Goal: Information Seeking & Learning: Get advice/opinions

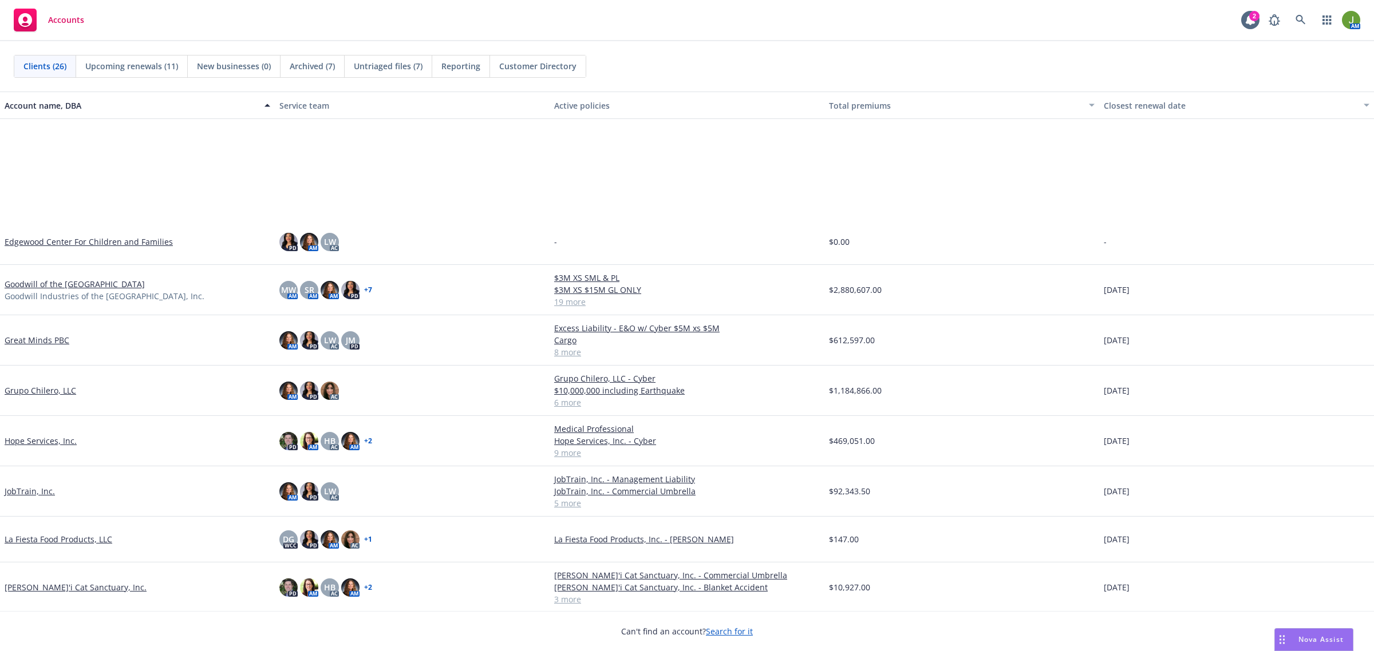
scroll to position [644, 0]
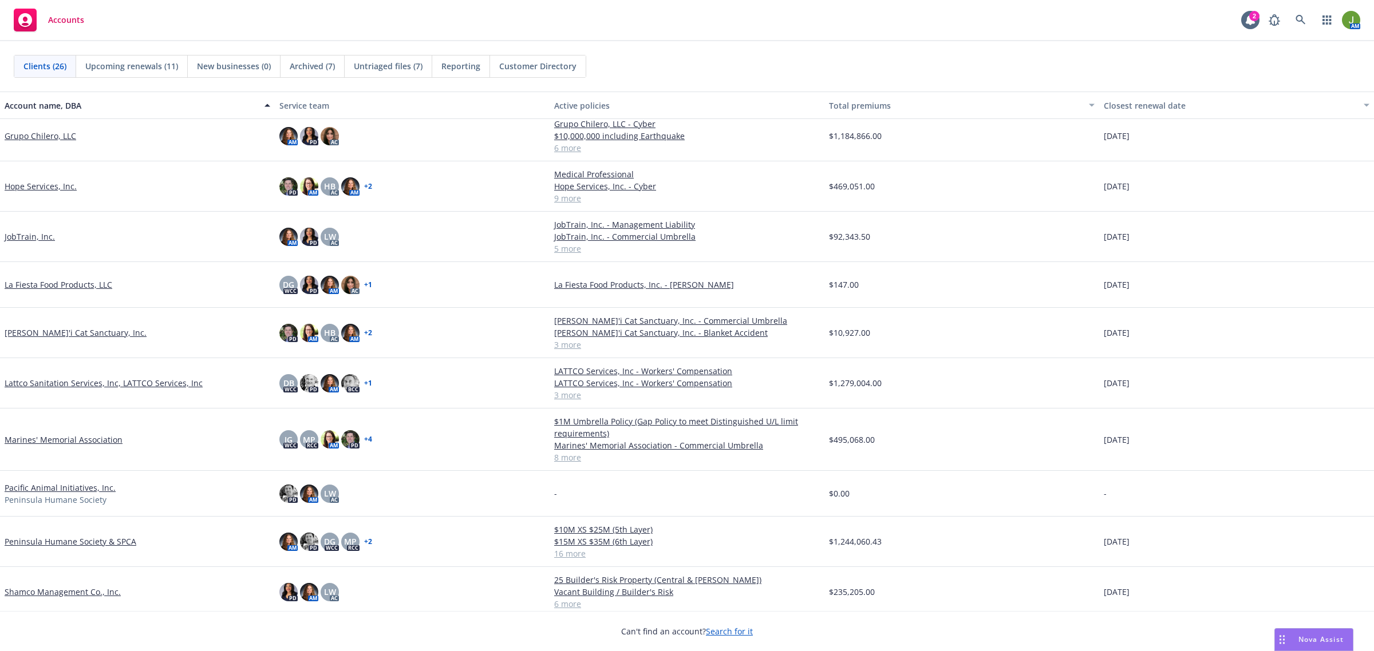
scroll to position [644, 0]
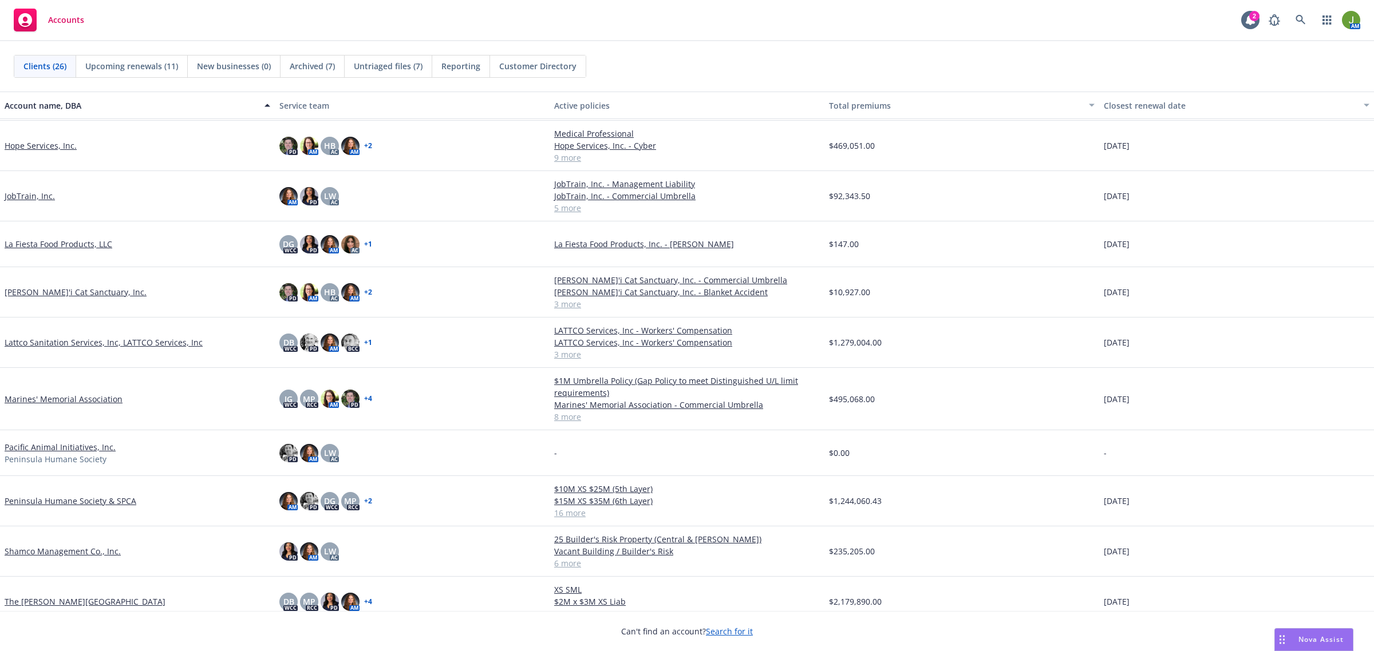
click at [74, 395] on link "Marines' Memorial Association" at bounding box center [64, 399] width 118 height 12
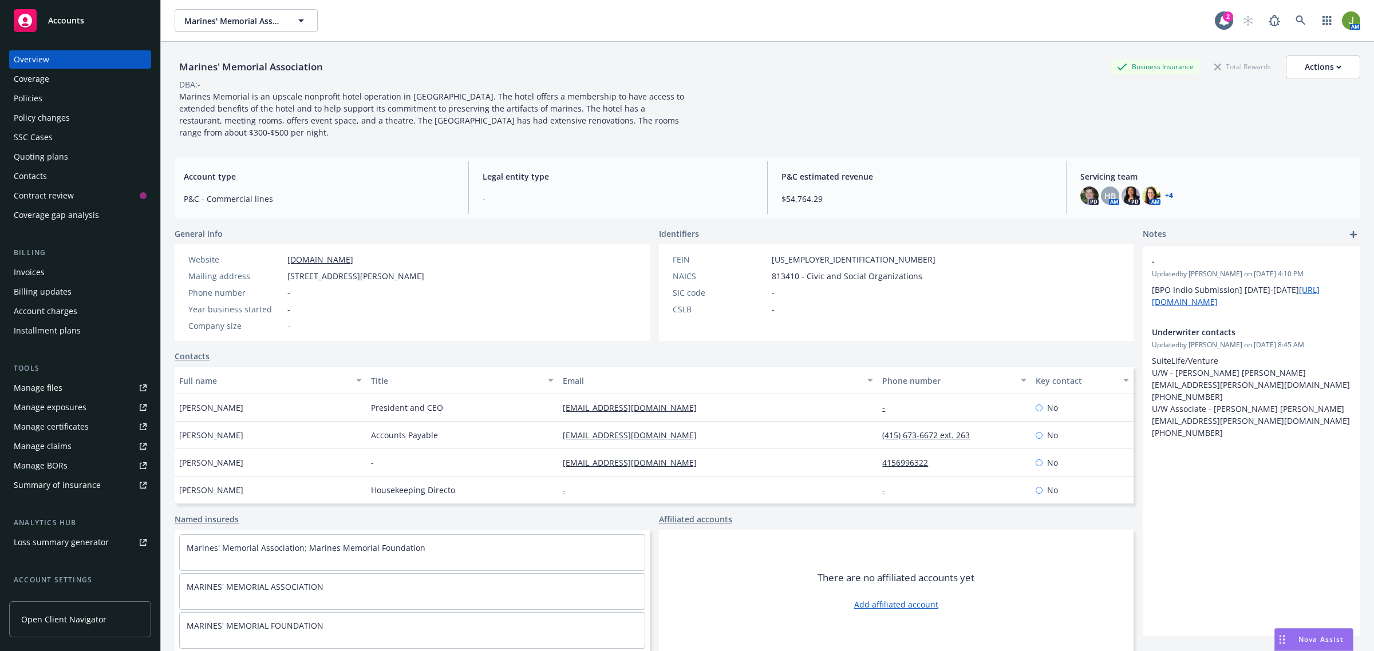
click at [1328, 642] on span "Nova Assist" at bounding box center [1320, 640] width 45 height 10
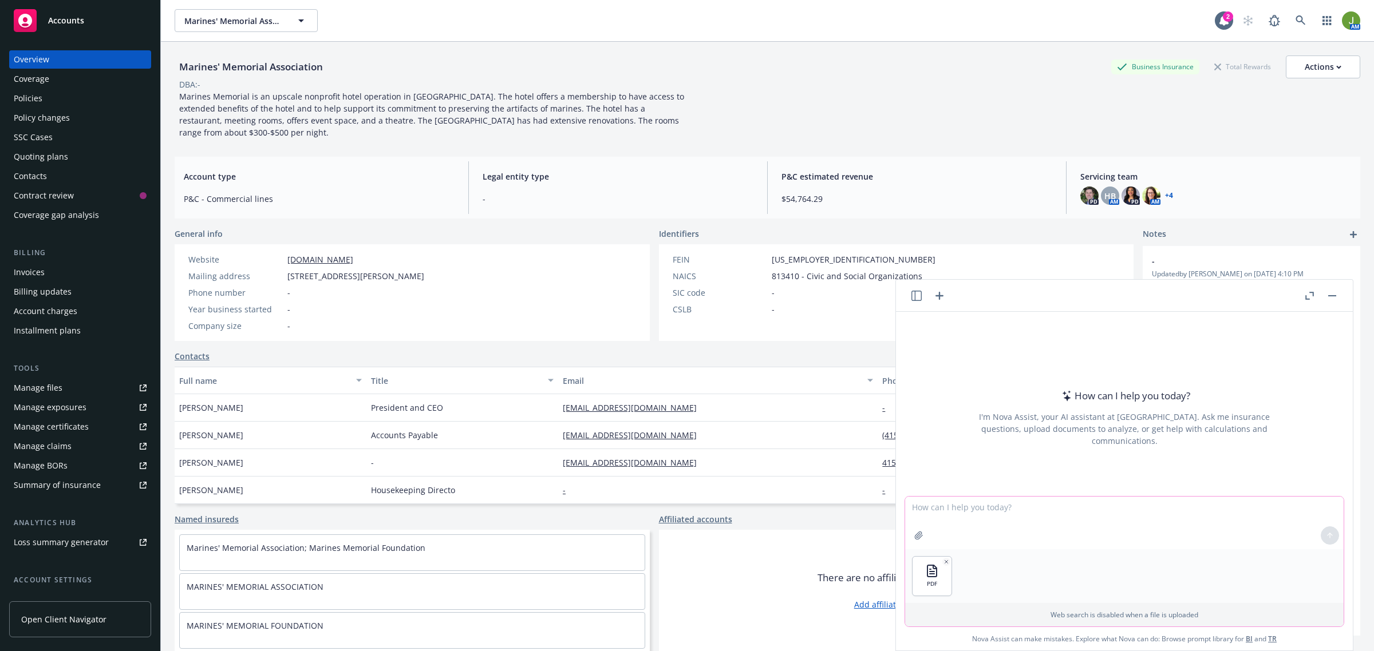
click at [1185, 531] on textarea at bounding box center [1124, 523] width 438 height 53
click at [1328, 532] on div at bounding box center [1329, 535] width 27 height 27
click at [1327, 538] on div at bounding box center [1329, 535] width 27 height 27
click at [1159, 528] on textarea at bounding box center [1124, 523] width 438 height 53
type textarea "p"
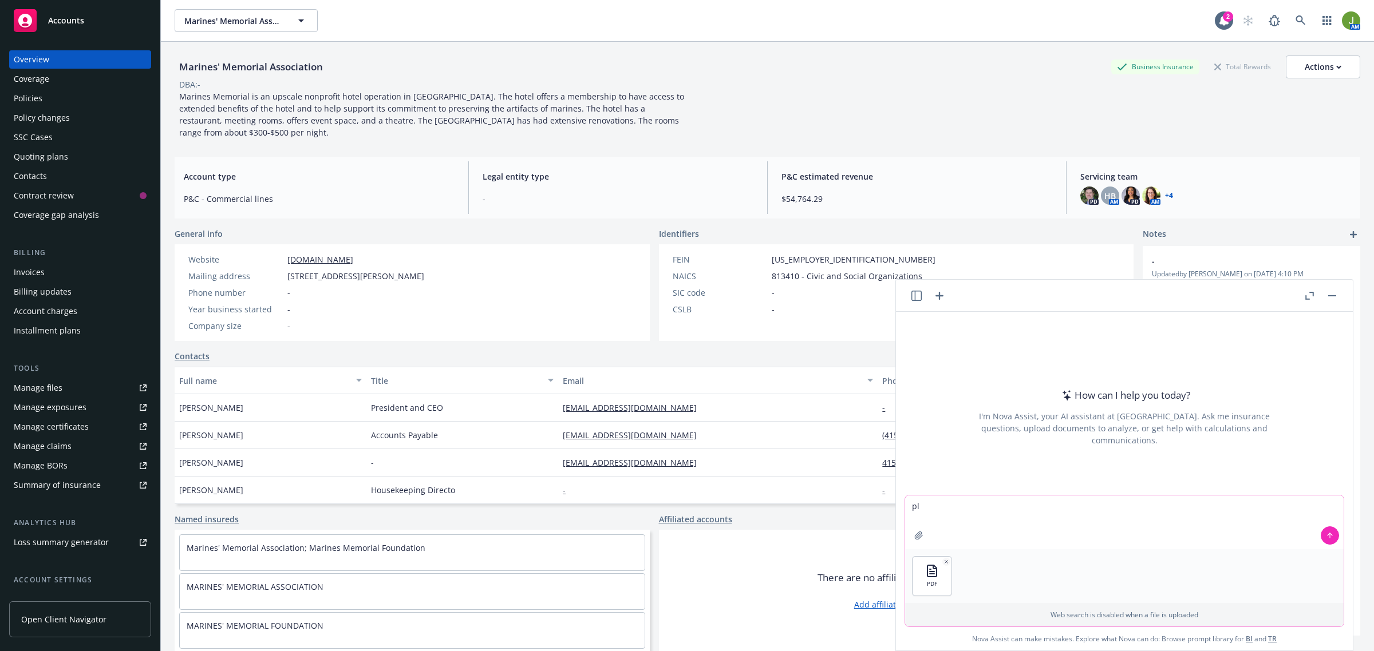
type textarea "p"
type textarea "please compare this quote"
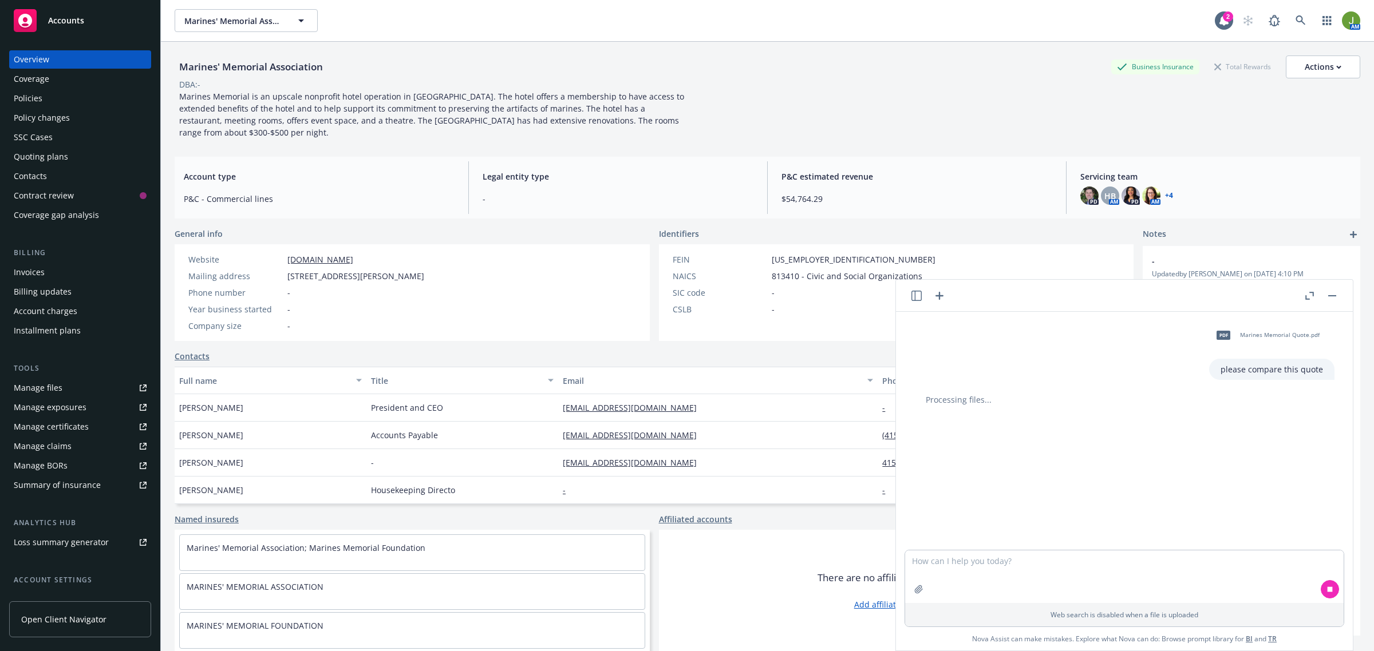
scroll to position [9, 0]
drag, startPoint x: 923, startPoint y: 509, endPoint x: 854, endPoint y: 501, distance: 68.6
click at [876, 502] on body "Accounts Overview Coverage Policies Policy changes SSC Cases Quoting plans Cont…" at bounding box center [687, 325] width 1374 height 651
click at [1019, 513] on textarea "against this quote" at bounding box center [1124, 523] width 438 height 54
type textarea "against this quote"
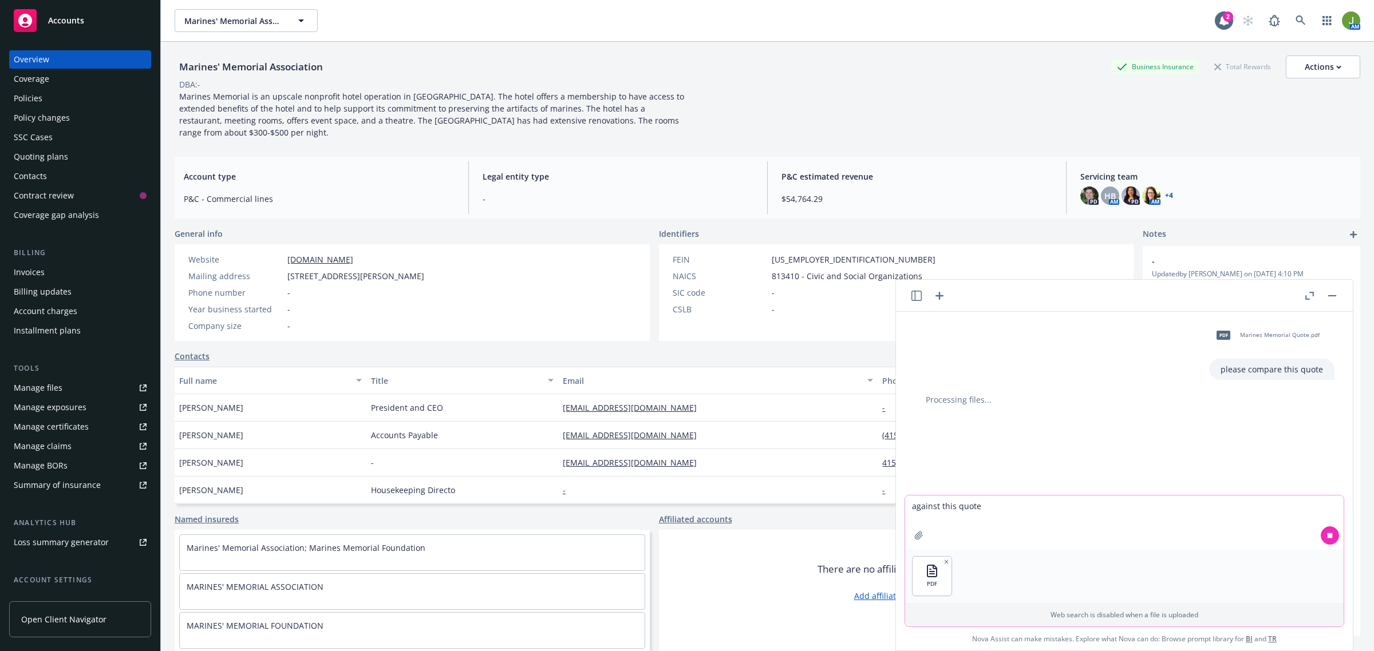
click at [1327, 536] on icon at bounding box center [1329, 535] width 5 height 5
click at [1325, 535] on icon at bounding box center [1329, 536] width 8 height 8
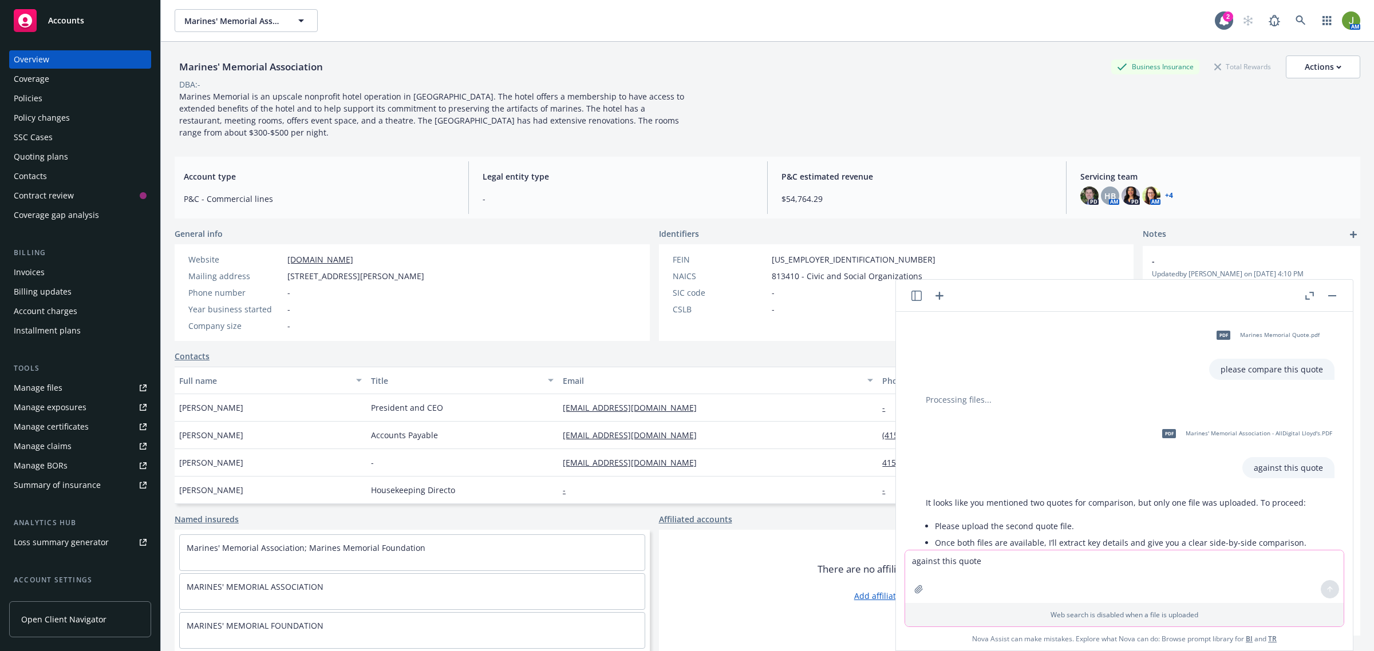
scroll to position [54, 0]
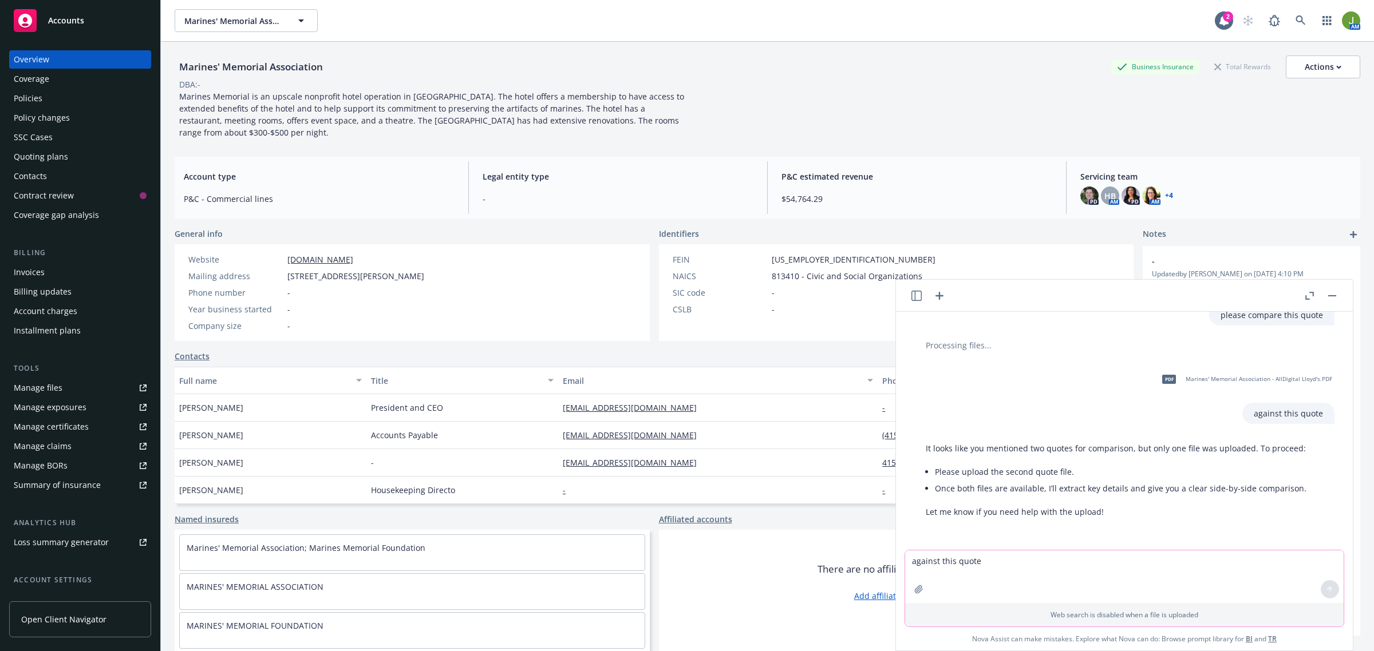
click at [915, 593] on icon "button" at bounding box center [918, 589] width 9 height 9
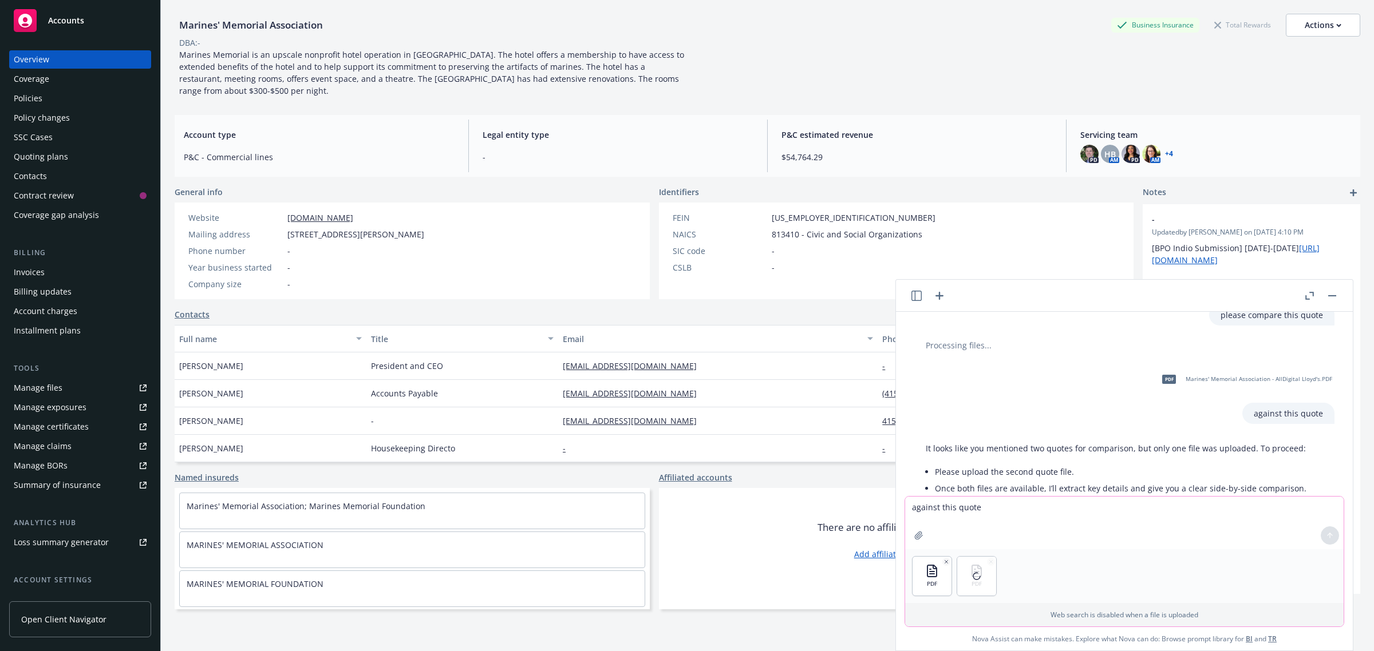
drag, startPoint x: 987, startPoint y: 514, endPoint x: 985, endPoint y: 524, distance: 10.0
click at [988, 514] on textarea "against this quote" at bounding box center [1124, 523] width 438 height 53
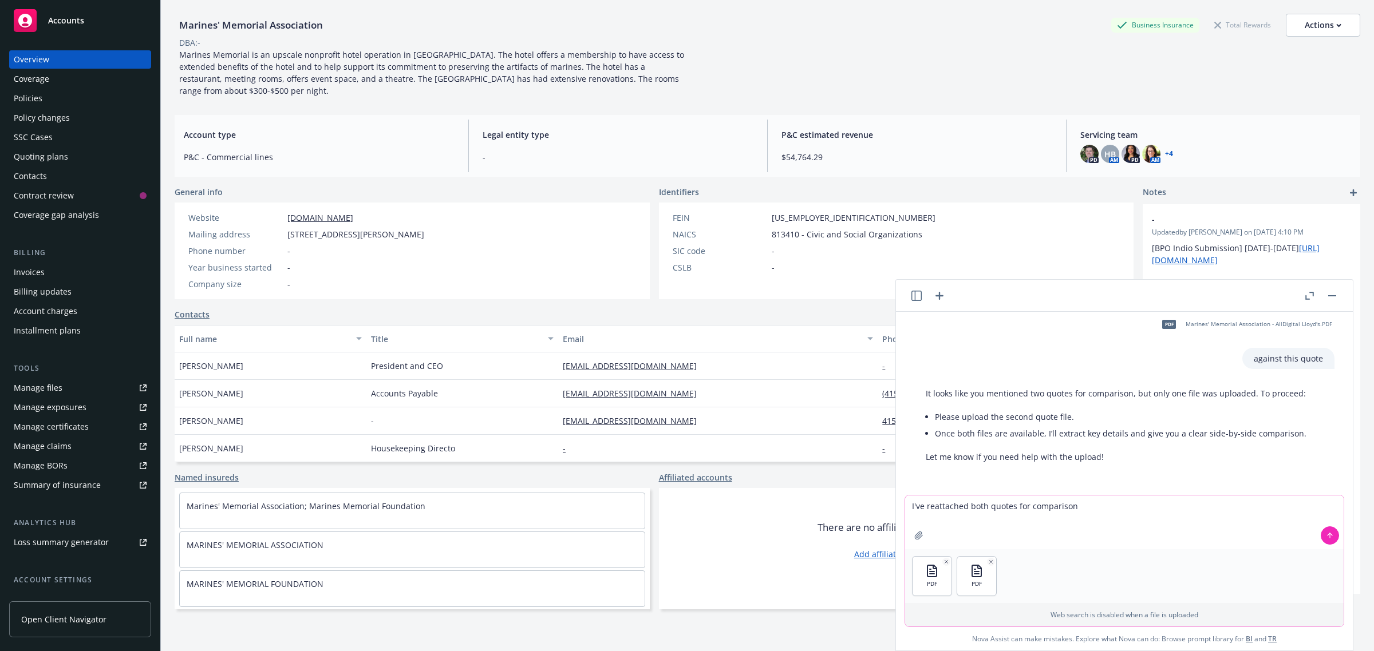
type textarea "I've reattached both quotes for comparison"
click at [1325, 537] on icon at bounding box center [1329, 536] width 8 height 8
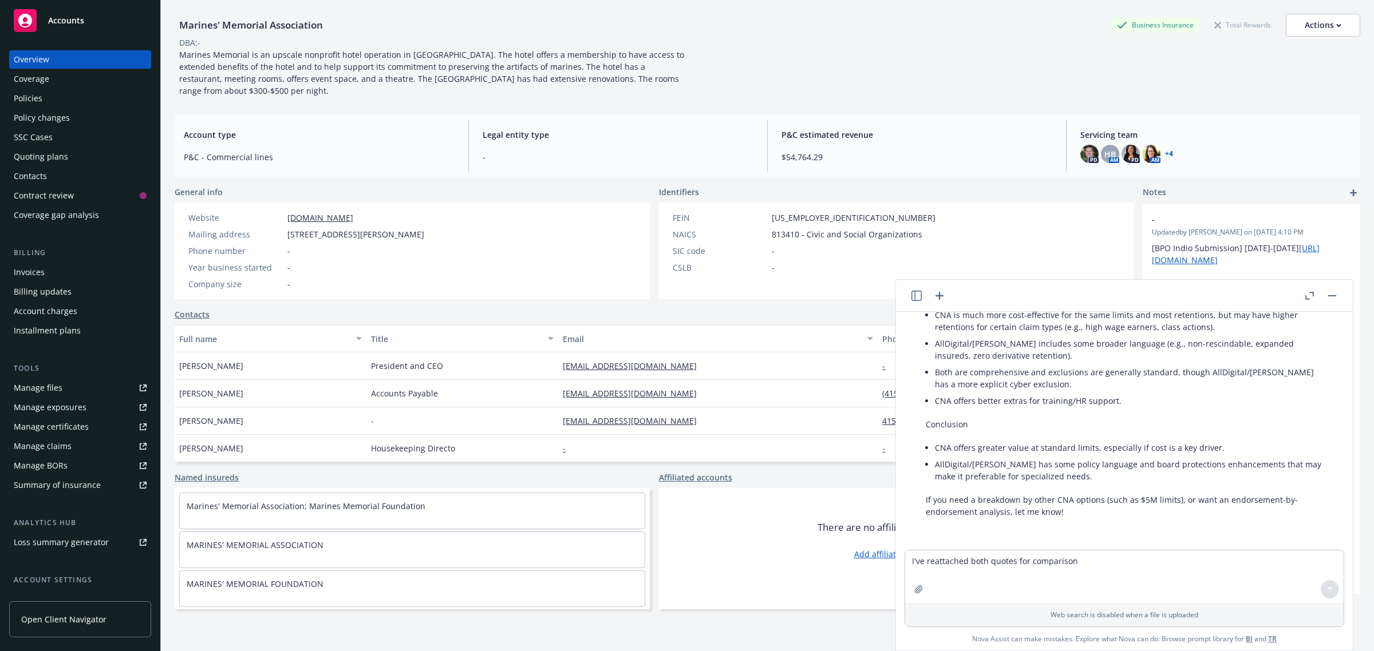
scroll to position [1289, 0]
click at [1078, 558] on textarea "I've reattached both quotes for comparison" at bounding box center [1124, 577] width 438 height 53
type textarea "are defense costs included in the AllDigital limit or in addition to the limits?"
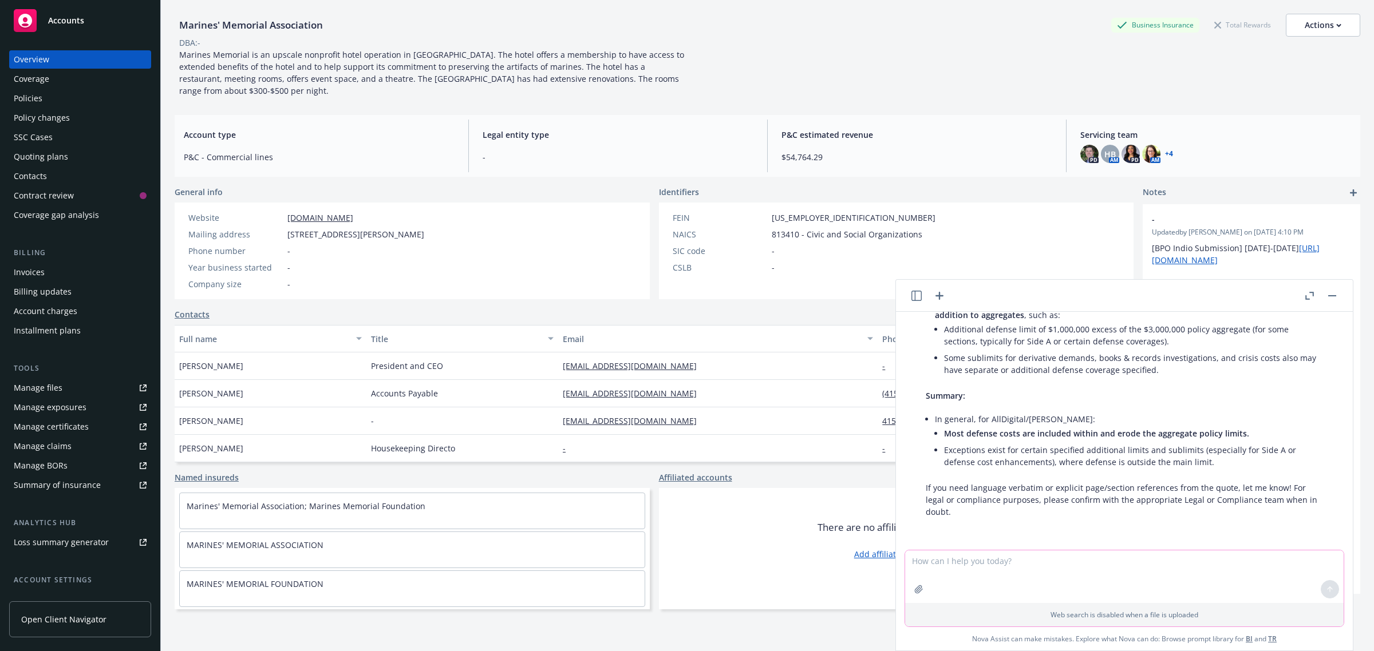
scroll to position [1632, 0]
type textarea "please provide explicit page/section references from the uqote"
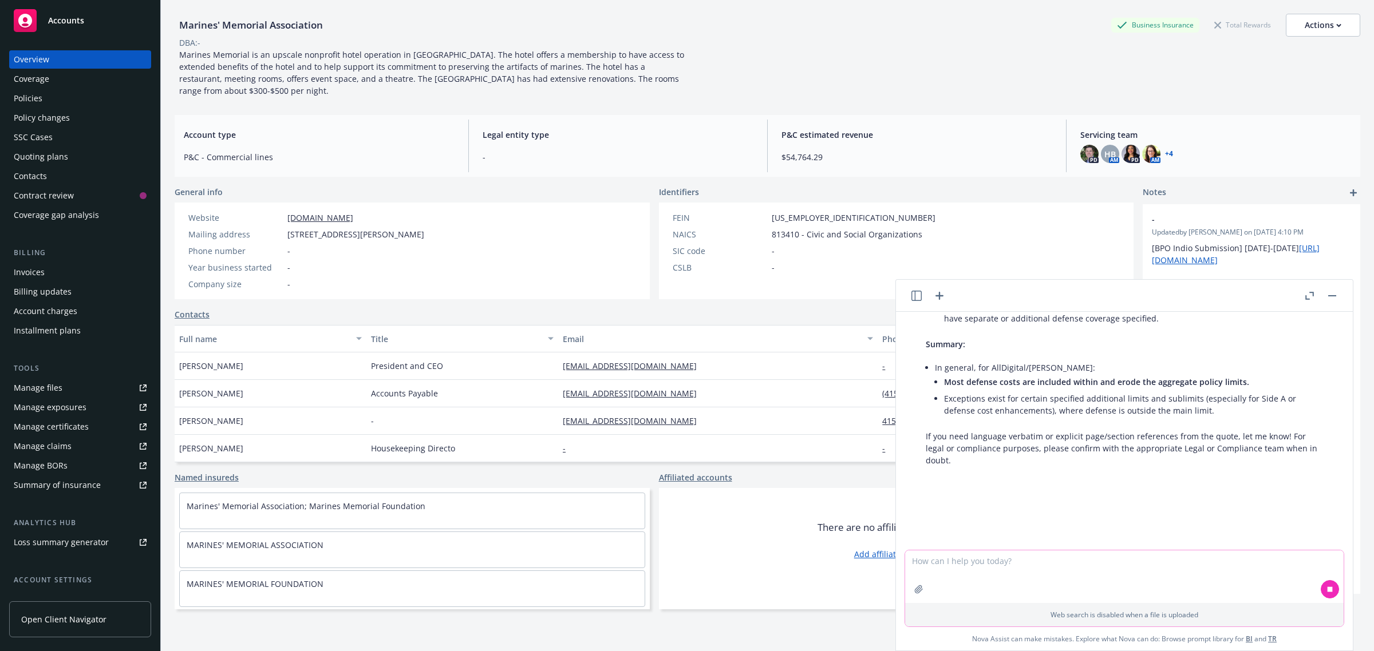
scroll to position [1685, 0]
click at [33, 93] on div "Policies" at bounding box center [28, 98] width 29 height 18
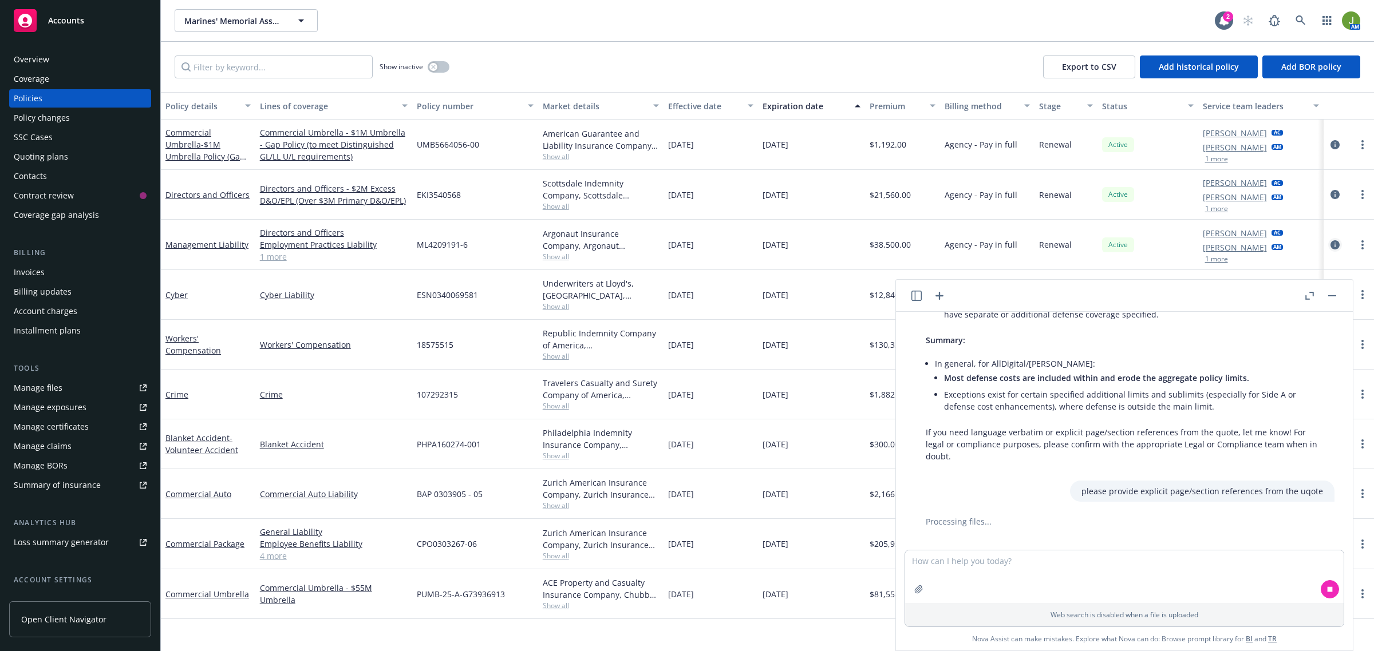
click at [1334, 248] on icon "circleInformation" at bounding box center [1334, 244] width 9 height 9
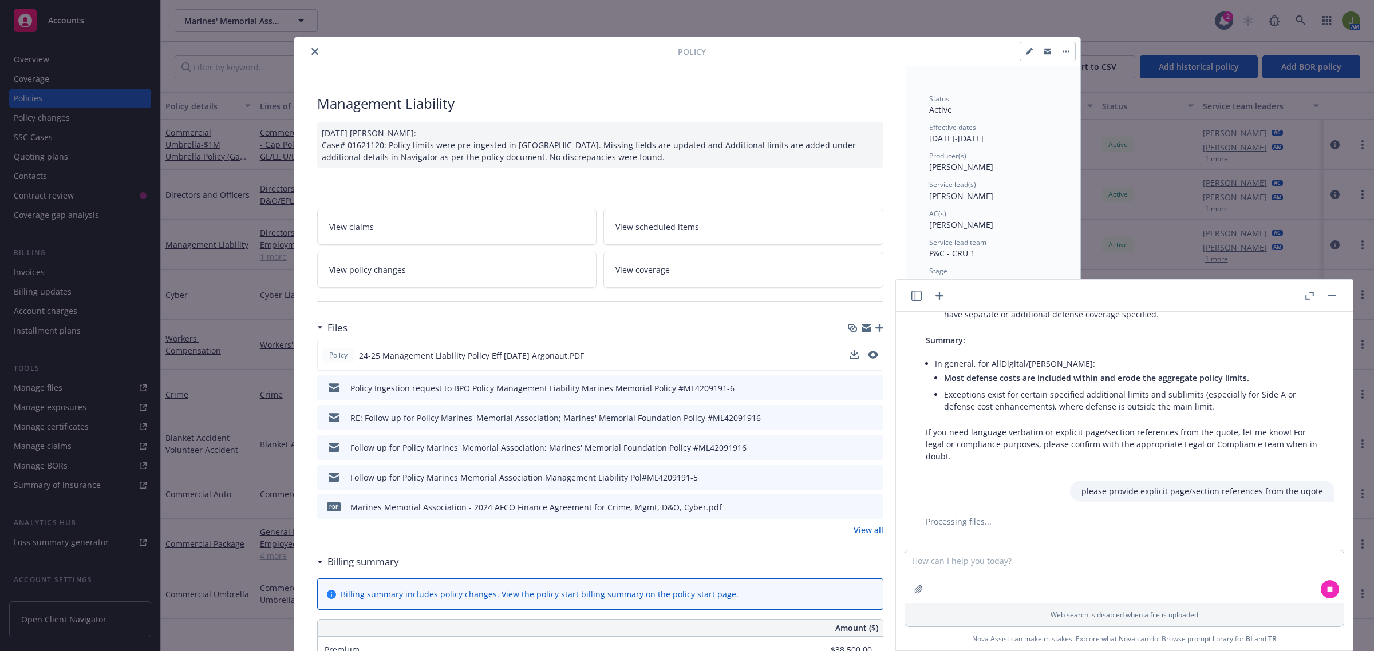
click at [853, 353] on div at bounding box center [863, 356] width 29 height 12
click at [850, 354] on icon "download file" at bounding box center [852, 353] width 7 height 7
click at [301, 52] on div at bounding box center [488, 52] width 379 height 14
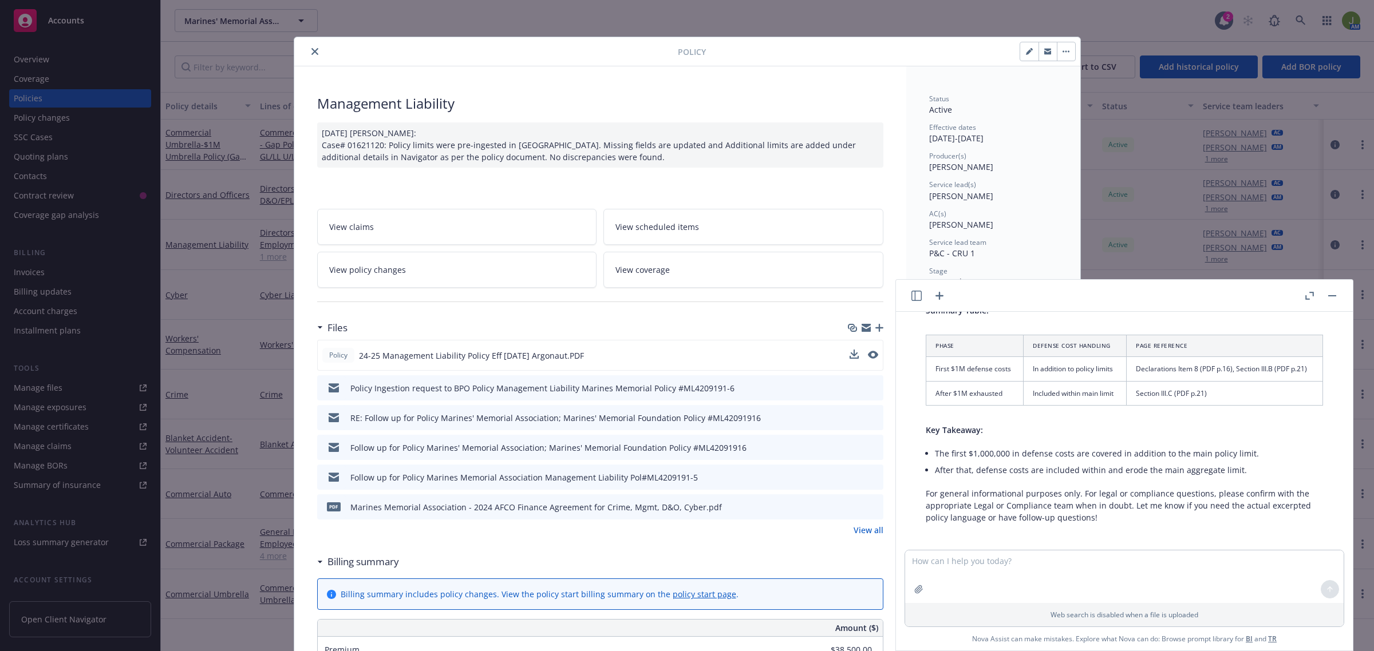
scroll to position [2173, 0]
click at [967, 576] on textarea at bounding box center [1124, 577] width 438 height 53
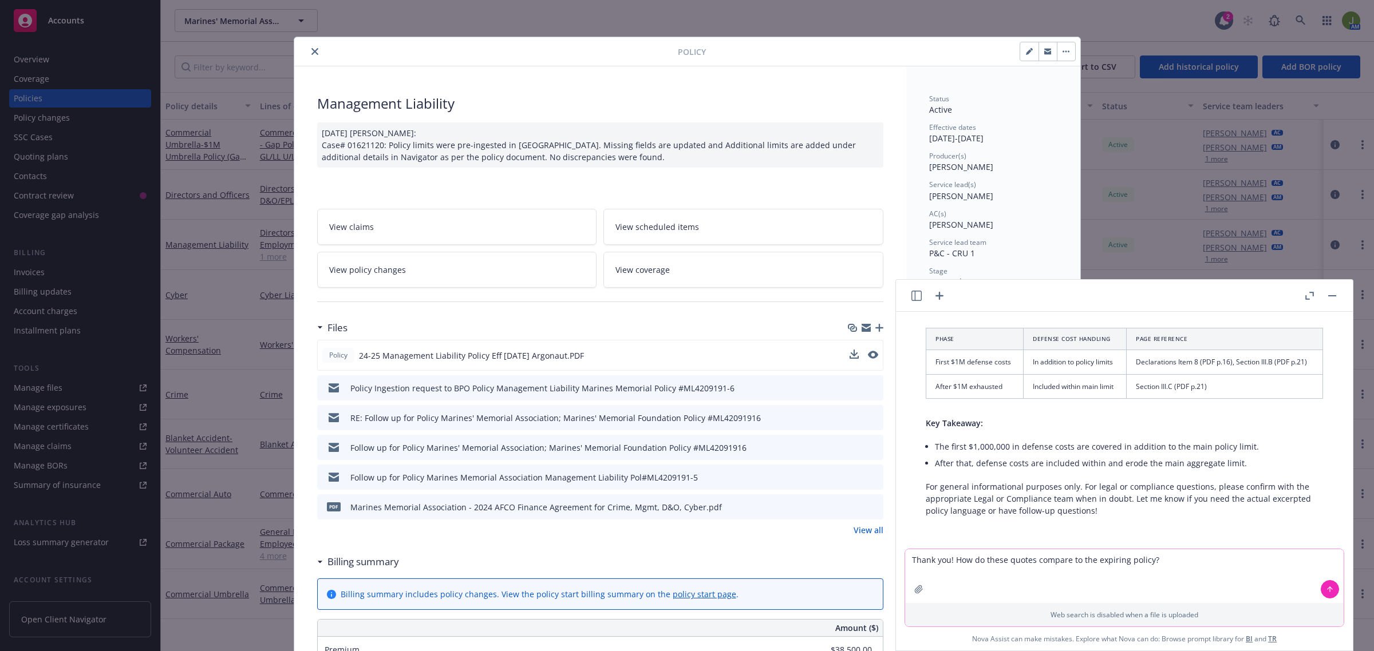
type textarea "Thank you! How do these quotes compare to the expiring policy?"
click at [914, 590] on icon "button" at bounding box center [918, 589] width 9 height 9
click at [1188, 515] on textarea "Thank you! How do these quotes compare to the expiring policy?" at bounding box center [1124, 523] width 438 height 54
click at [1320, 530] on button at bounding box center [1329, 536] width 18 height 18
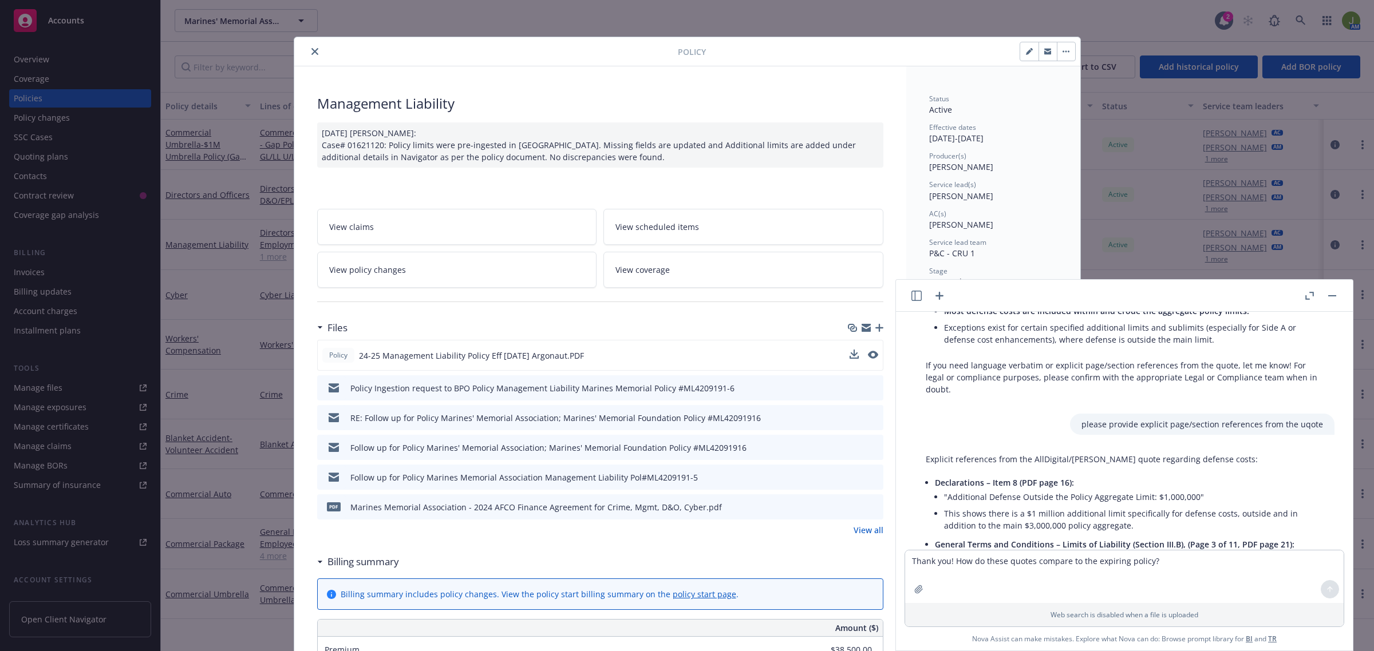
scroll to position [1744, 0]
